Goal: Book appointment/travel/reservation

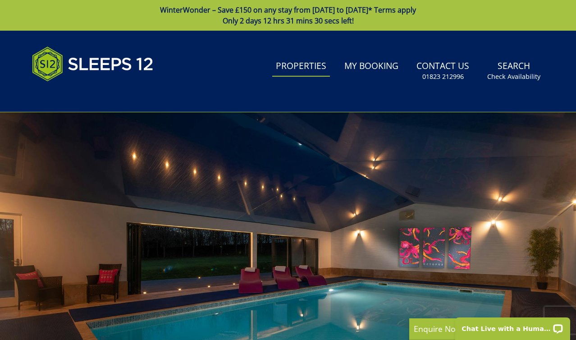
click at [304, 66] on link "Properties" at bounding box center [301, 66] width 58 height 20
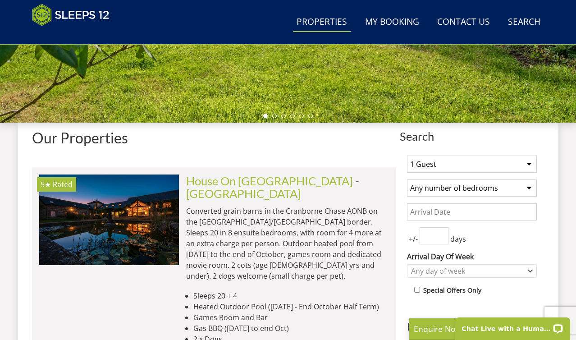
scroll to position [331, 0]
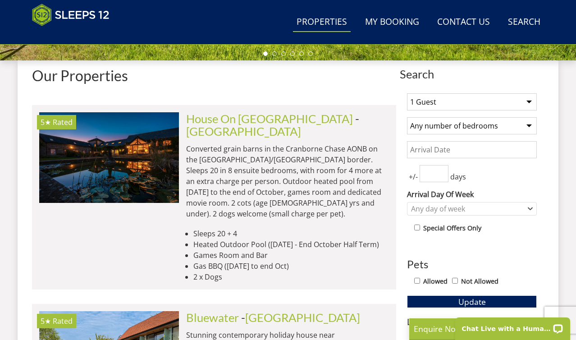
click at [420, 106] on select "1 Guest 2 Guests 3 Guests 4 Guests 5 Guests 6 Guests 7 Guests 8 Guests 9 Guests…" at bounding box center [472, 101] width 130 height 17
select select "11"
click at [407, 93] on select "1 Guest 2 Guests 3 Guests 4 Guests 5 Guests 6 Guests 7 Guests 8 Guests 9 Guests…" at bounding box center [472, 101] width 130 height 17
click at [445, 128] on select "Any number of bedrooms 4 Bedrooms 5 Bedrooms 6 Bedrooms 7 Bedrooms 8 Bedrooms 9…" at bounding box center [472, 125] width 130 height 17
select select "5"
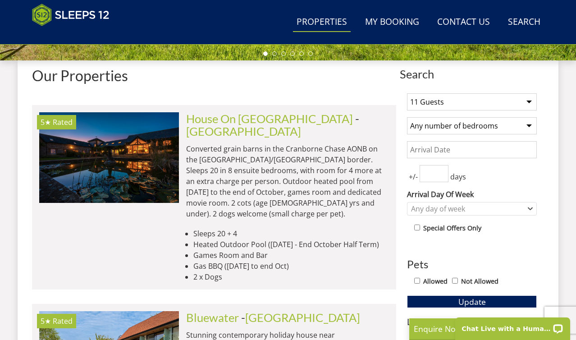
click at [407, 117] on select "Any number of bedrooms 4 Bedrooms 5 Bedrooms 6 Bedrooms 7 Bedrooms 8 Bedrooms 9…" at bounding box center [472, 125] width 130 height 17
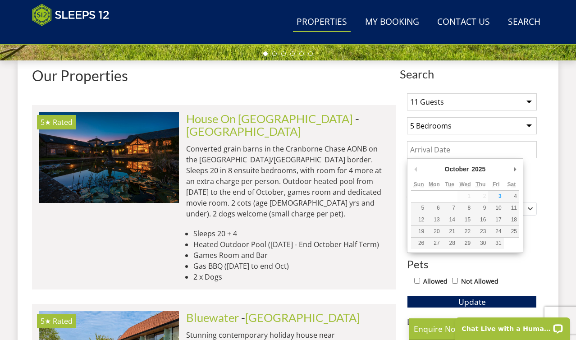
click at [441, 152] on input "Date" at bounding box center [472, 149] width 130 height 17
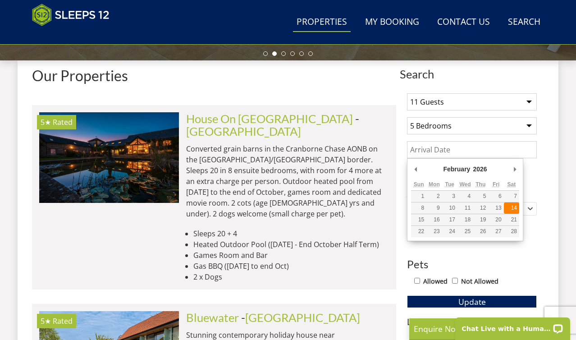
type input "[DATE]"
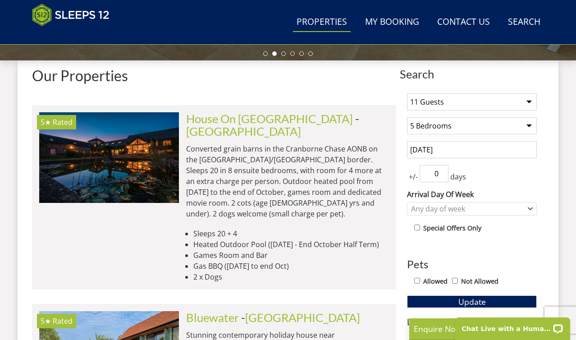
click at [444, 177] on input "0" at bounding box center [434, 173] width 29 height 17
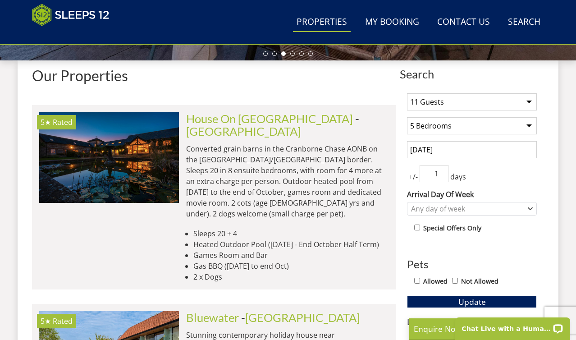
type input "1"
click at [442, 172] on input "1" at bounding box center [434, 173] width 29 height 17
click at [464, 170] on div "+/- 1 days" at bounding box center [472, 173] width 130 height 17
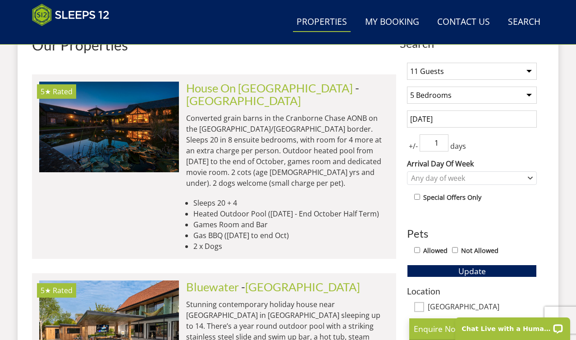
scroll to position [364, 0]
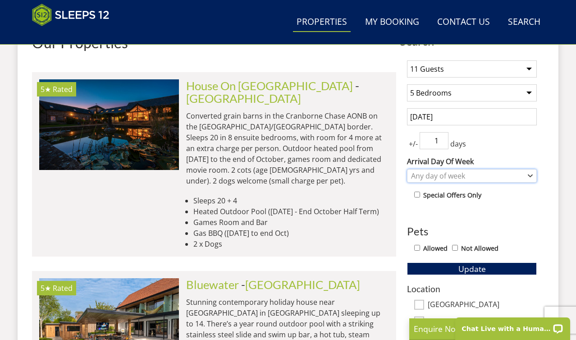
click at [470, 176] on div "Any day of week" at bounding box center [467, 176] width 117 height 10
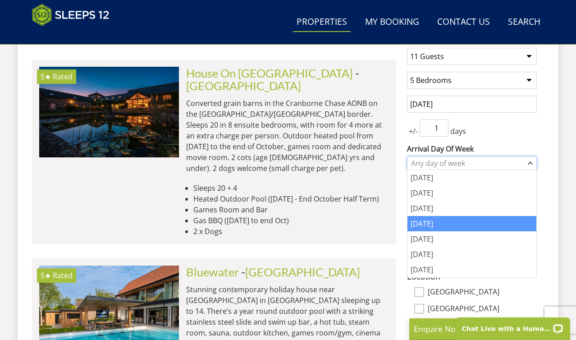
scroll to position [377, 0]
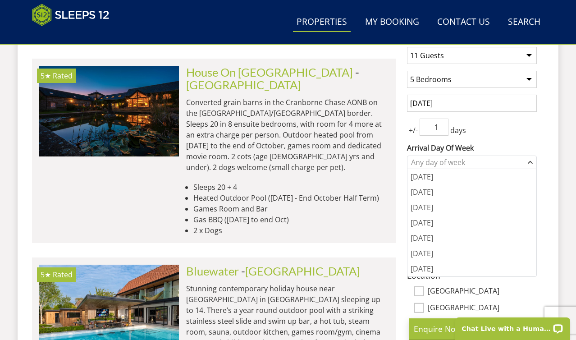
click at [490, 138] on div "1 Guest 2 Guests 3 Guests 4 Guests 5 Guests 6 Guests 7 Guests 8 Guests 9 Guests…" at bounding box center [472, 286] width 144 height 492
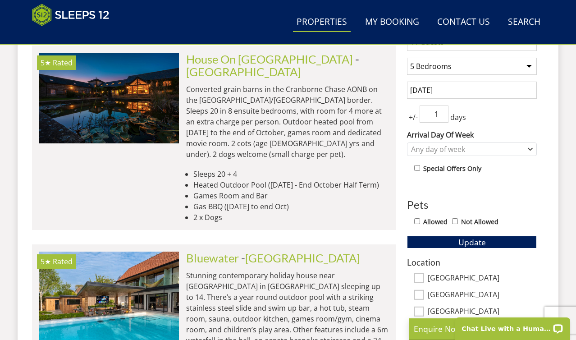
scroll to position [471, 0]
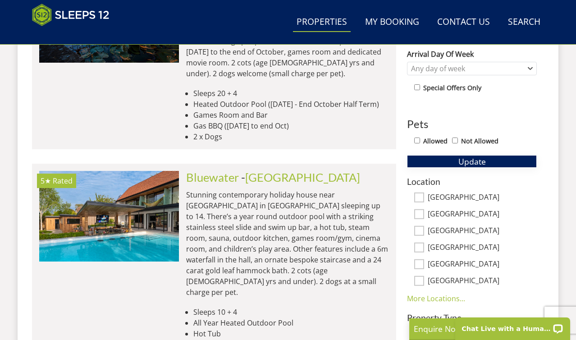
click at [484, 159] on span "Update" at bounding box center [473, 161] width 28 height 11
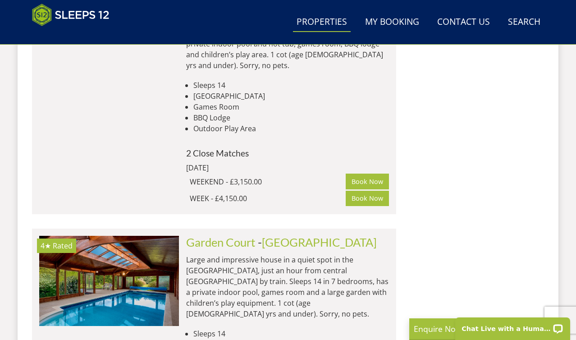
scroll to position [2288, 0]
